Goal: Find specific fact: Find specific fact

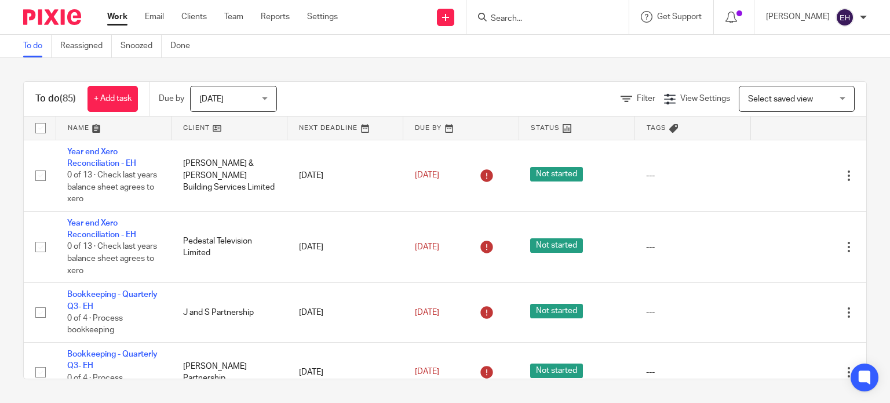
click at [552, 17] on input "Search" at bounding box center [542, 19] width 104 height 10
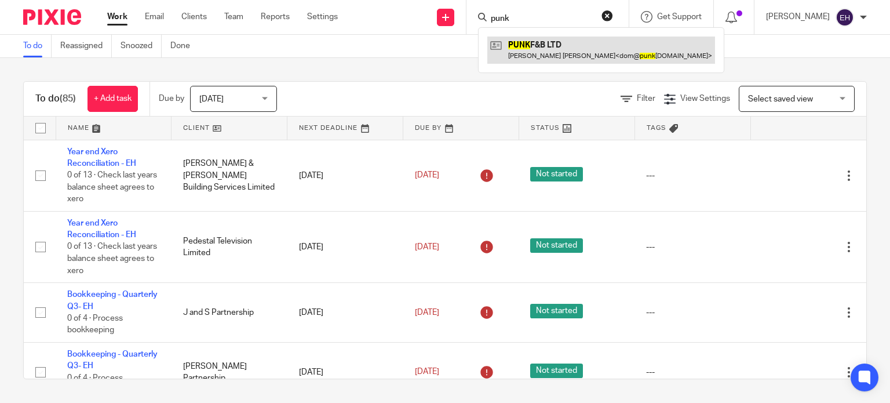
type input "punk"
click at [570, 55] on link at bounding box center [602, 50] width 228 height 27
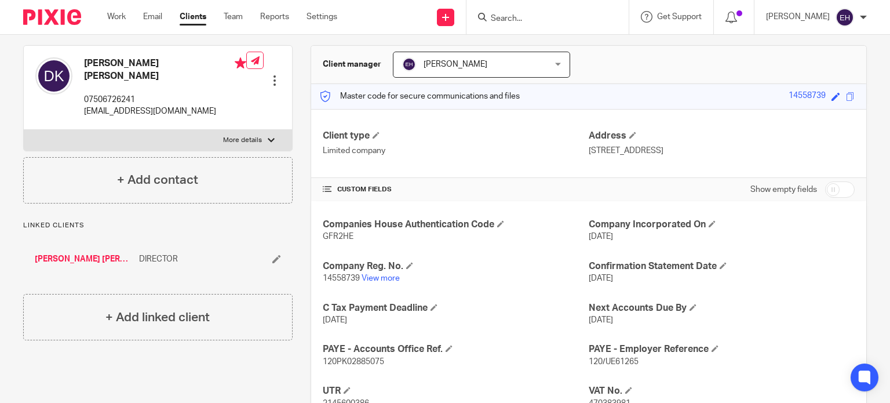
scroll to position [253, 0]
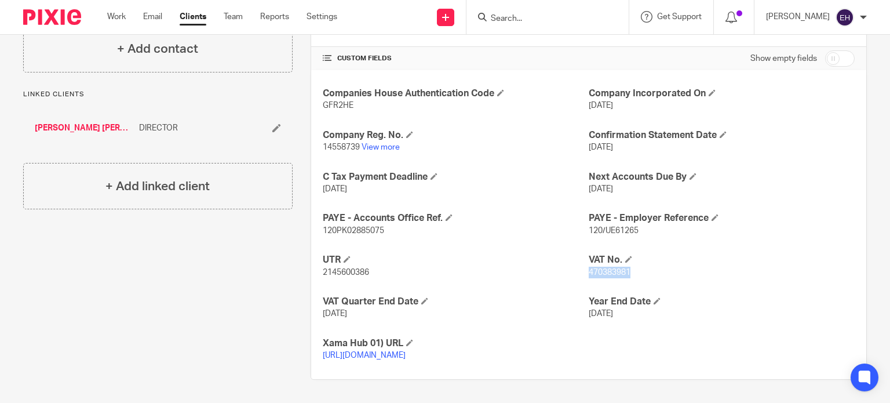
drag, startPoint x: 627, startPoint y: 259, endPoint x: 584, endPoint y: 261, distance: 42.4
click at [589, 267] on p "470383981" at bounding box center [722, 273] width 266 height 12
copy span "470383981"
click at [700, 254] on h4 "VAT No." at bounding box center [722, 260] width 266 height 12
